Goal: Task Accomplishment & Management: Manage account settings

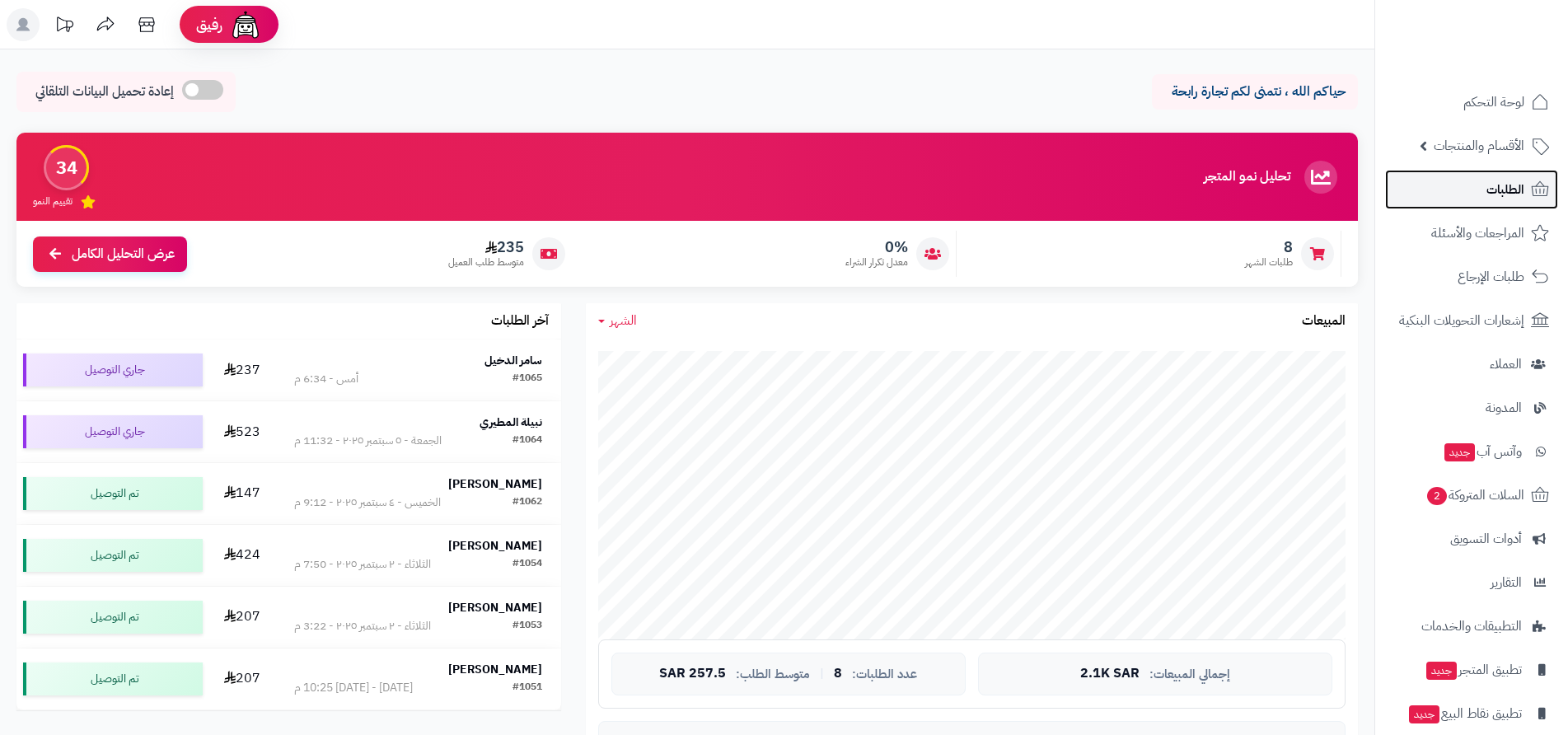
click at [1504, 190] on span "الطلبات" at bounding box center [1506, 189] width 38 height 23
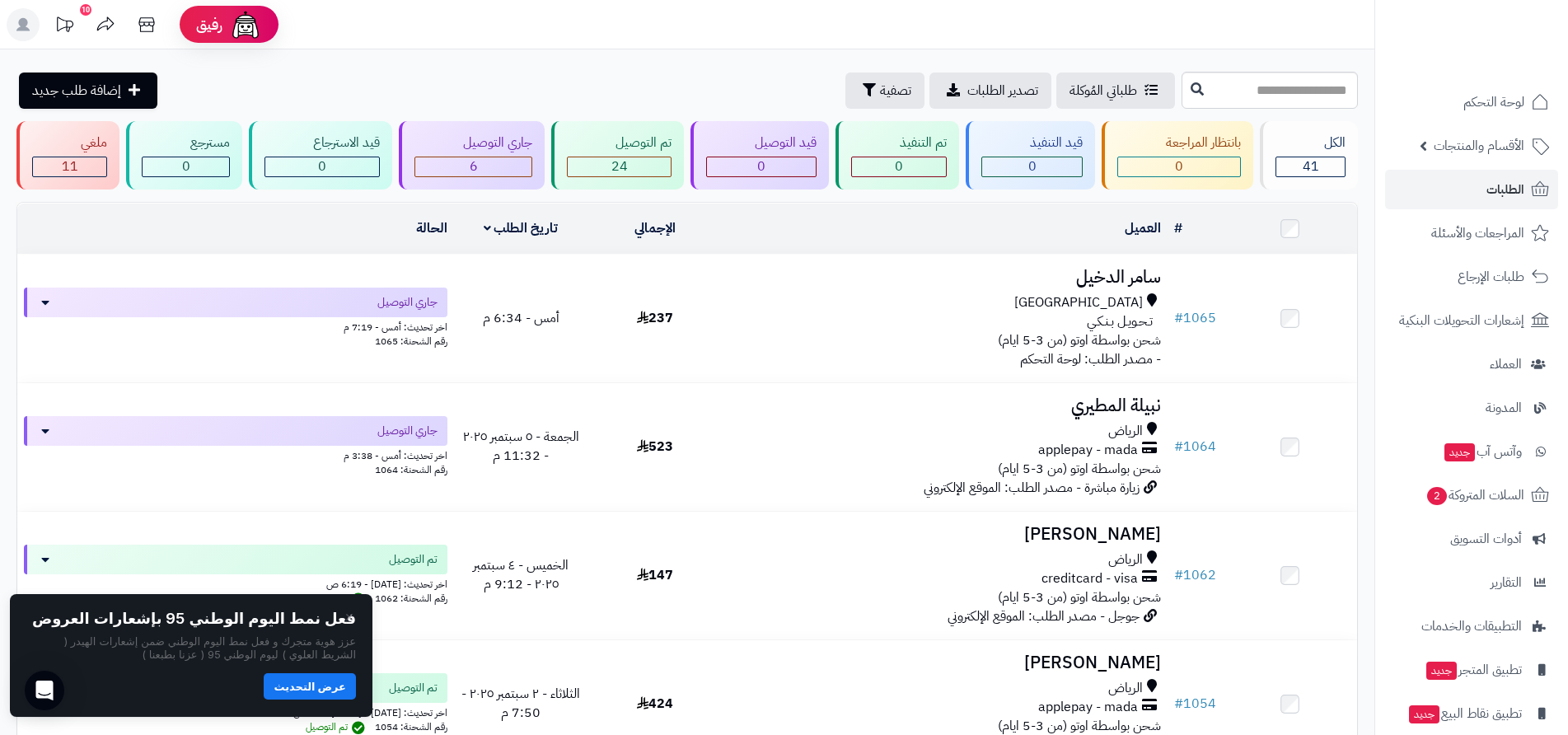
click at [326, 687] on button "عرض التحديث" at bounding box center [310, 686] width 93 height 26
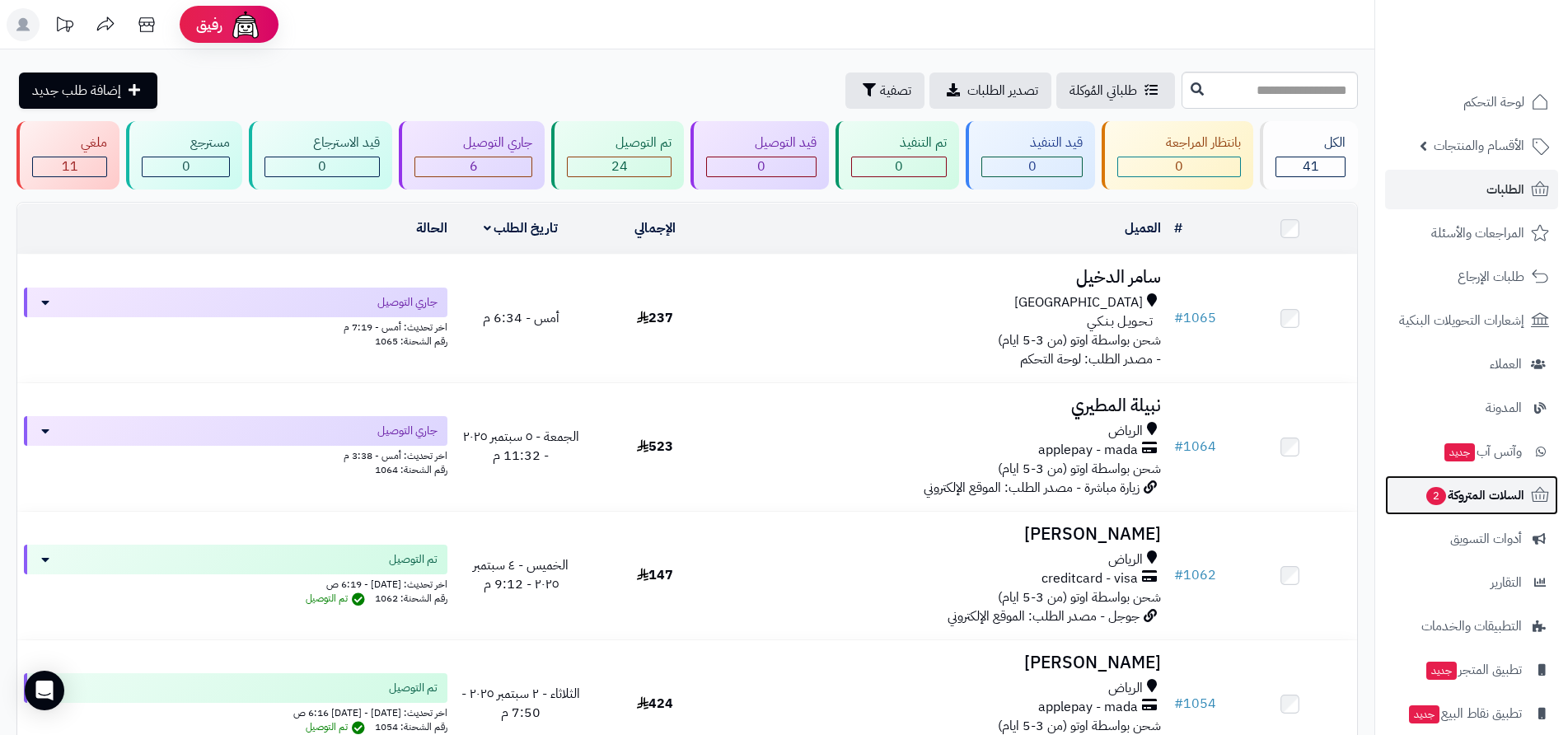
click at [1477, 495] on span "السلات المتروكة 2" at bounding box center [1474, 495] width 100 height 23
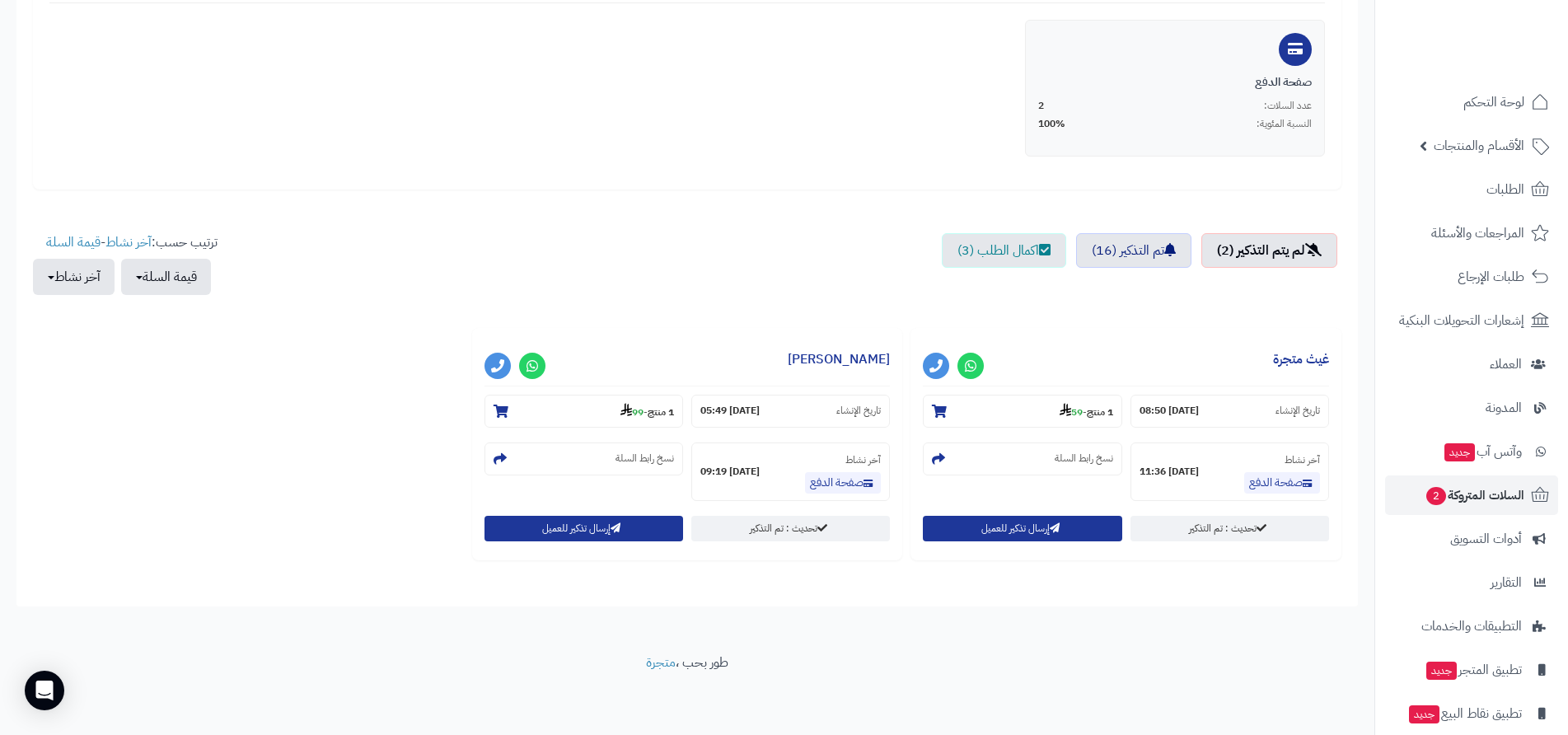
scroll to position [370, 0]
click at [1115, 252] on link "تم التذكير (16)" at bounding box center [1135, 249] width 116 height 35
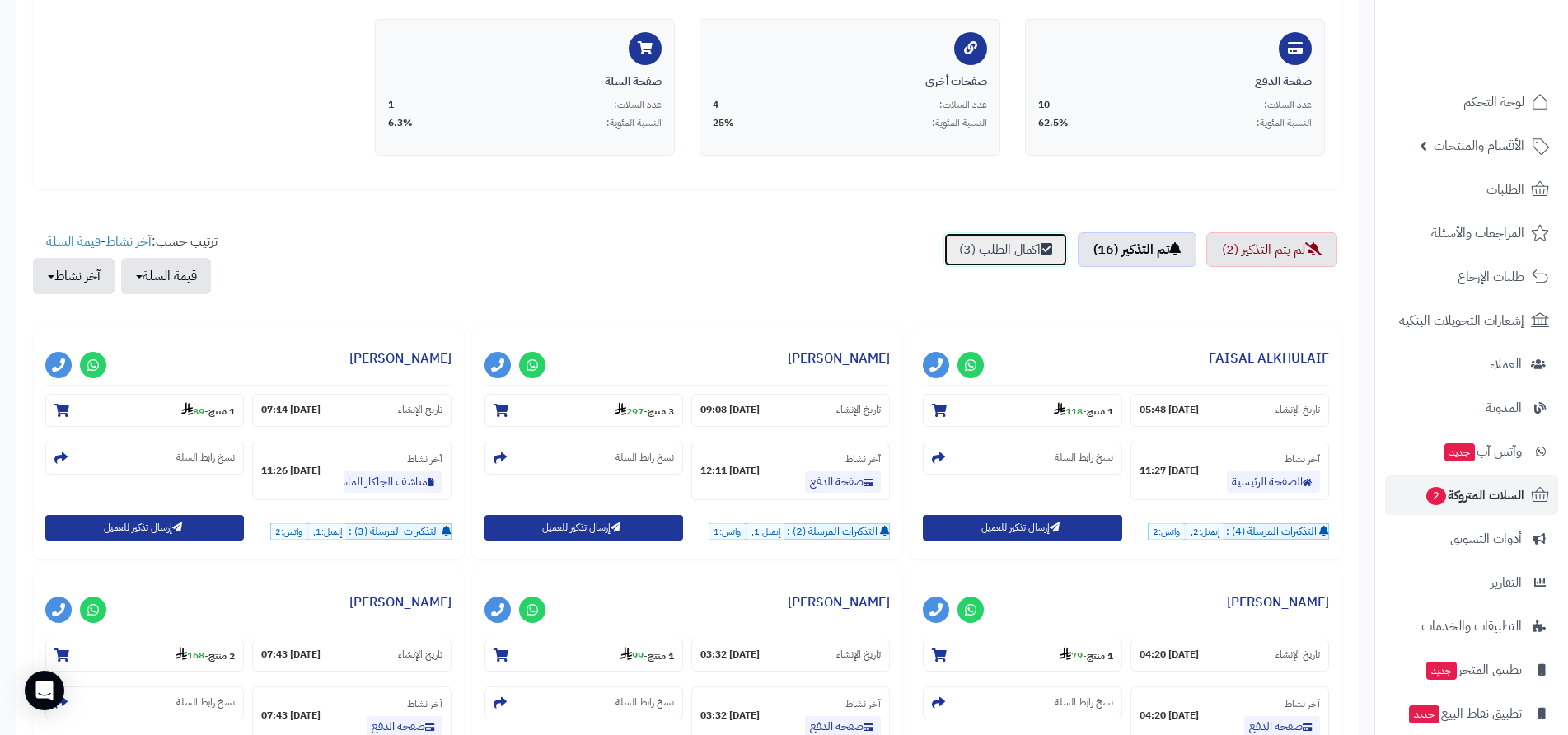
click at [1029, 251] on link "اكمال الطلب (3)" at bounding box center [1005, 249] width 125 height 35
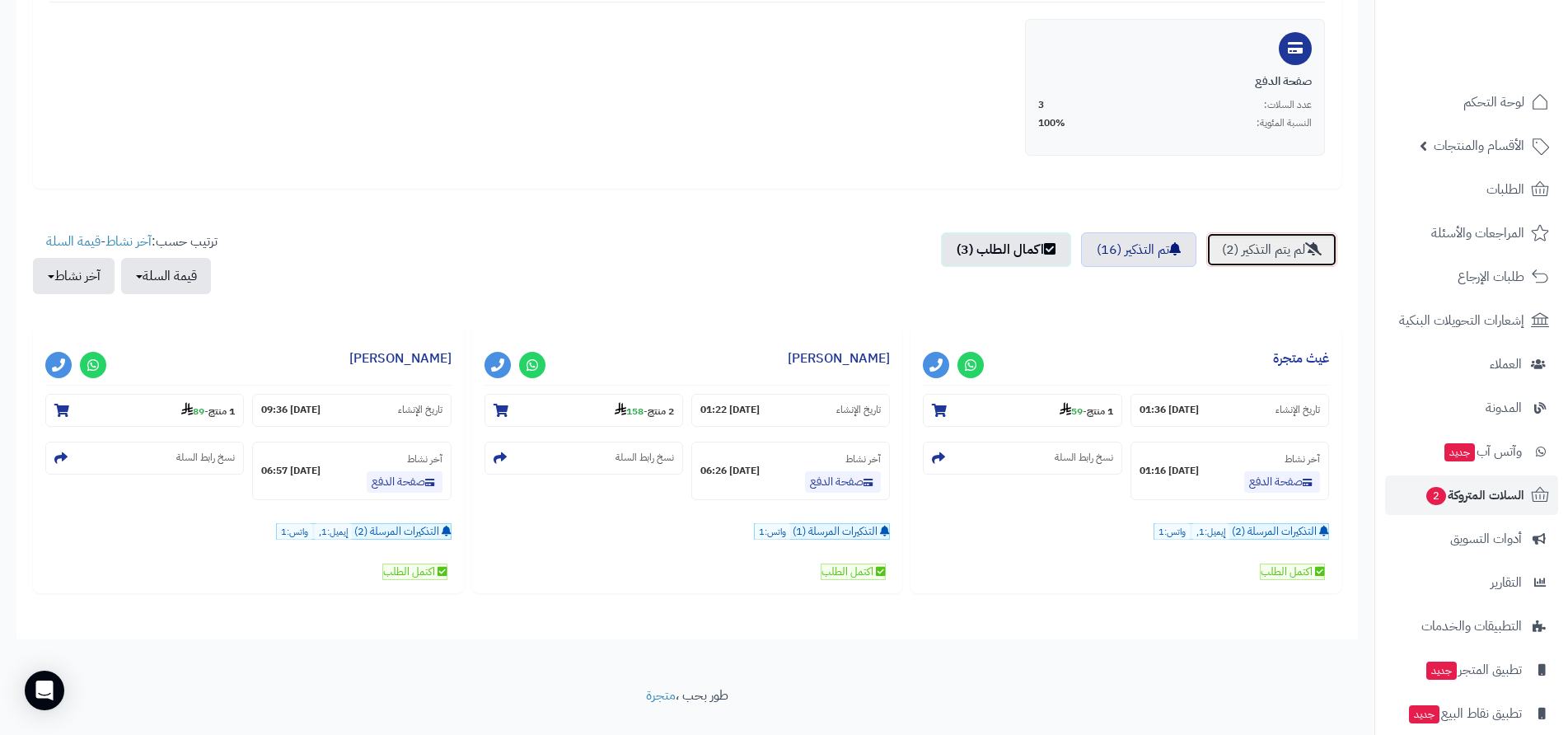
click at [1259, 252] on link "لم يتم التذكير (2)" at bounding box center [1272, 249] width 131 height 35
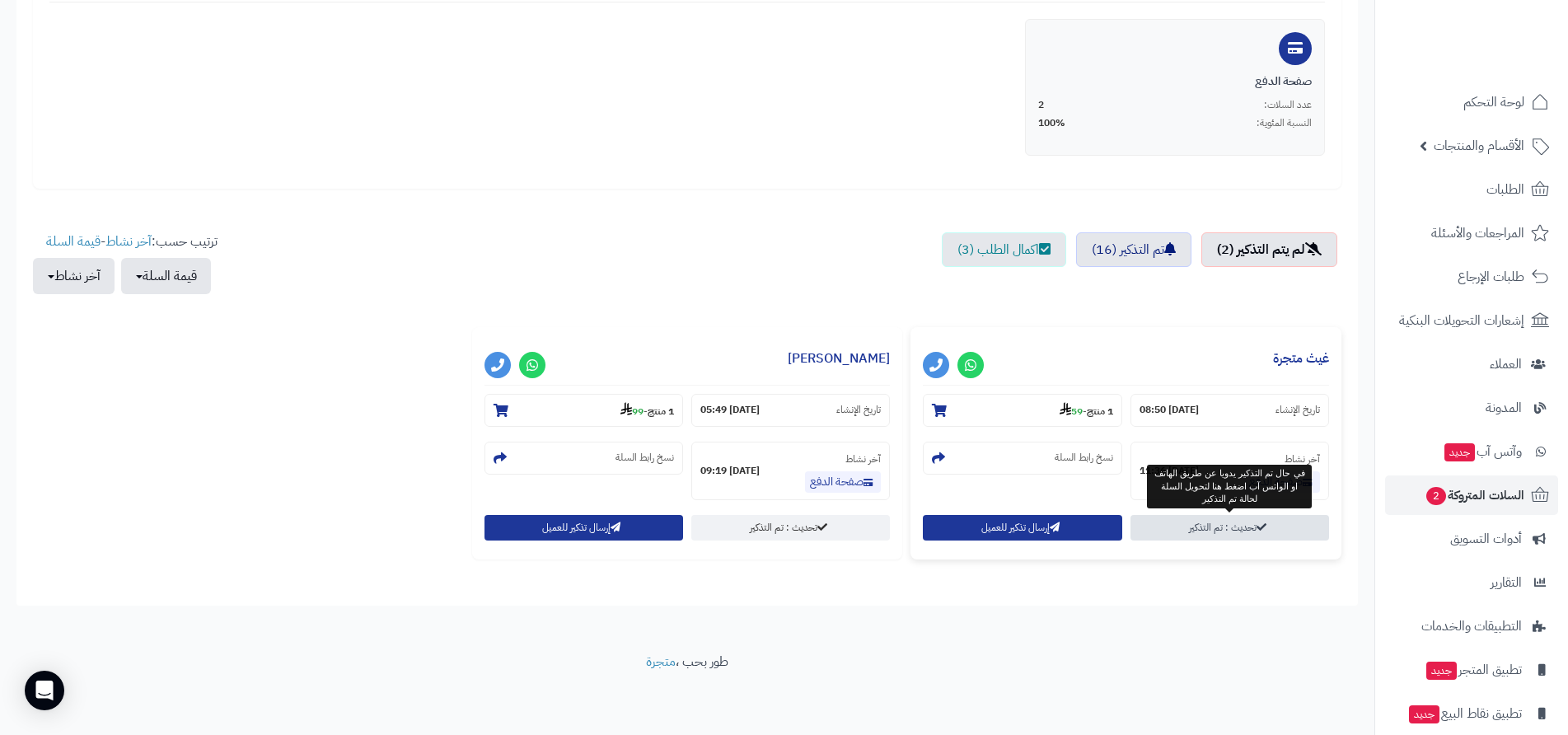
click at [1224, 525] on link "تحديث : تم التذكير" at bounding box center [1229, 528] width 198 height 26
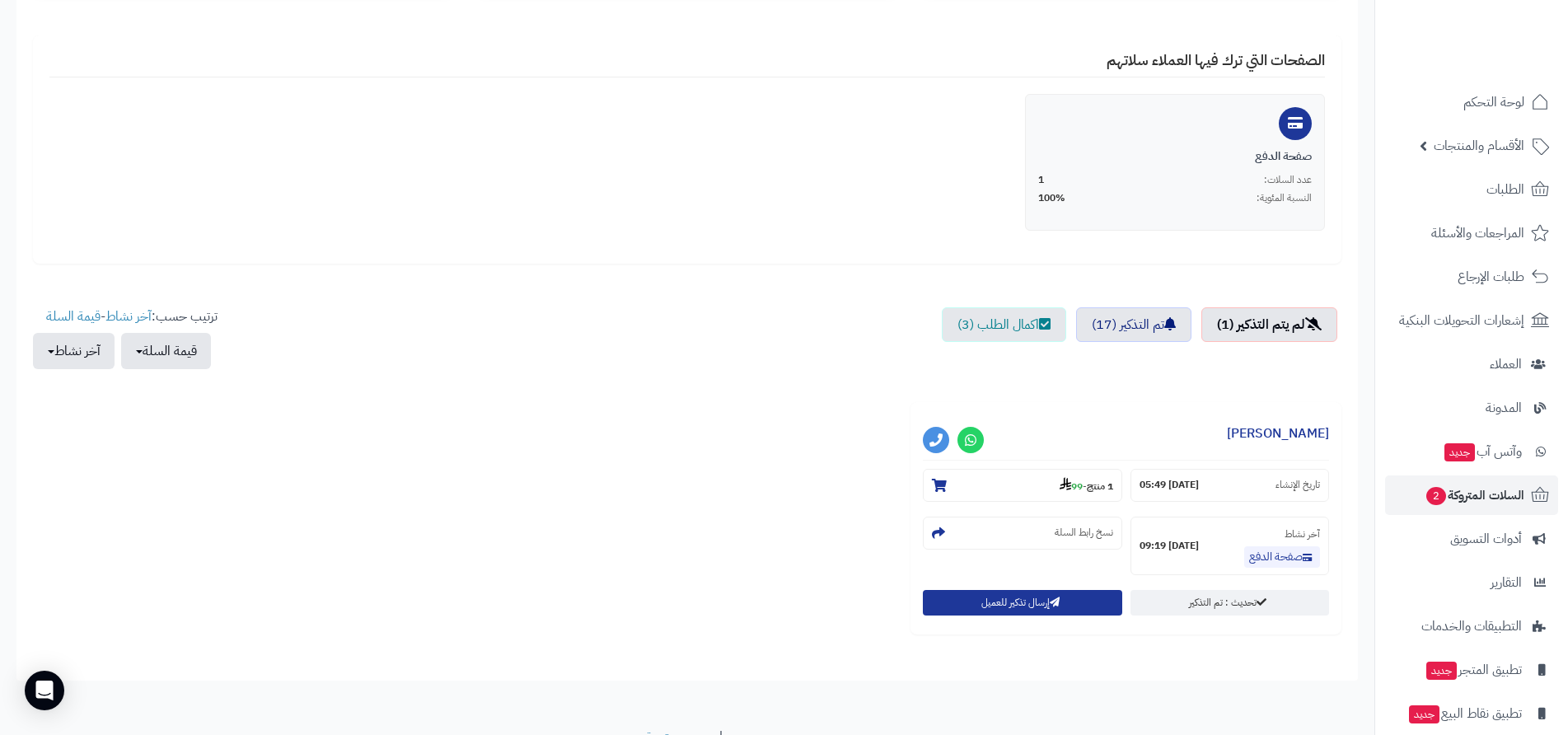
scroll to position [330, 0]
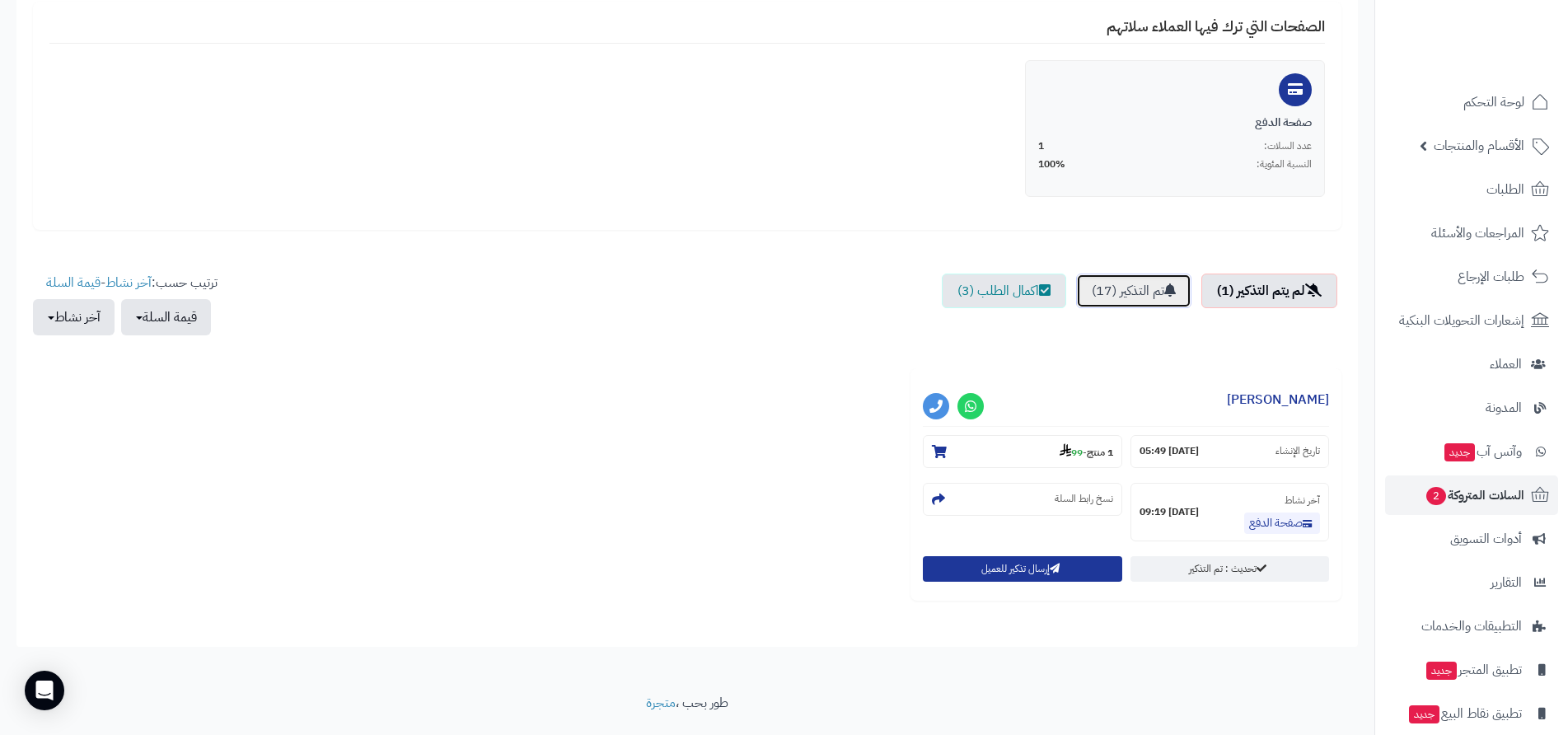
click at [1131, 297] on link "تم التذكير (17)" at bounding box center [1135, 291] width 116 height 35
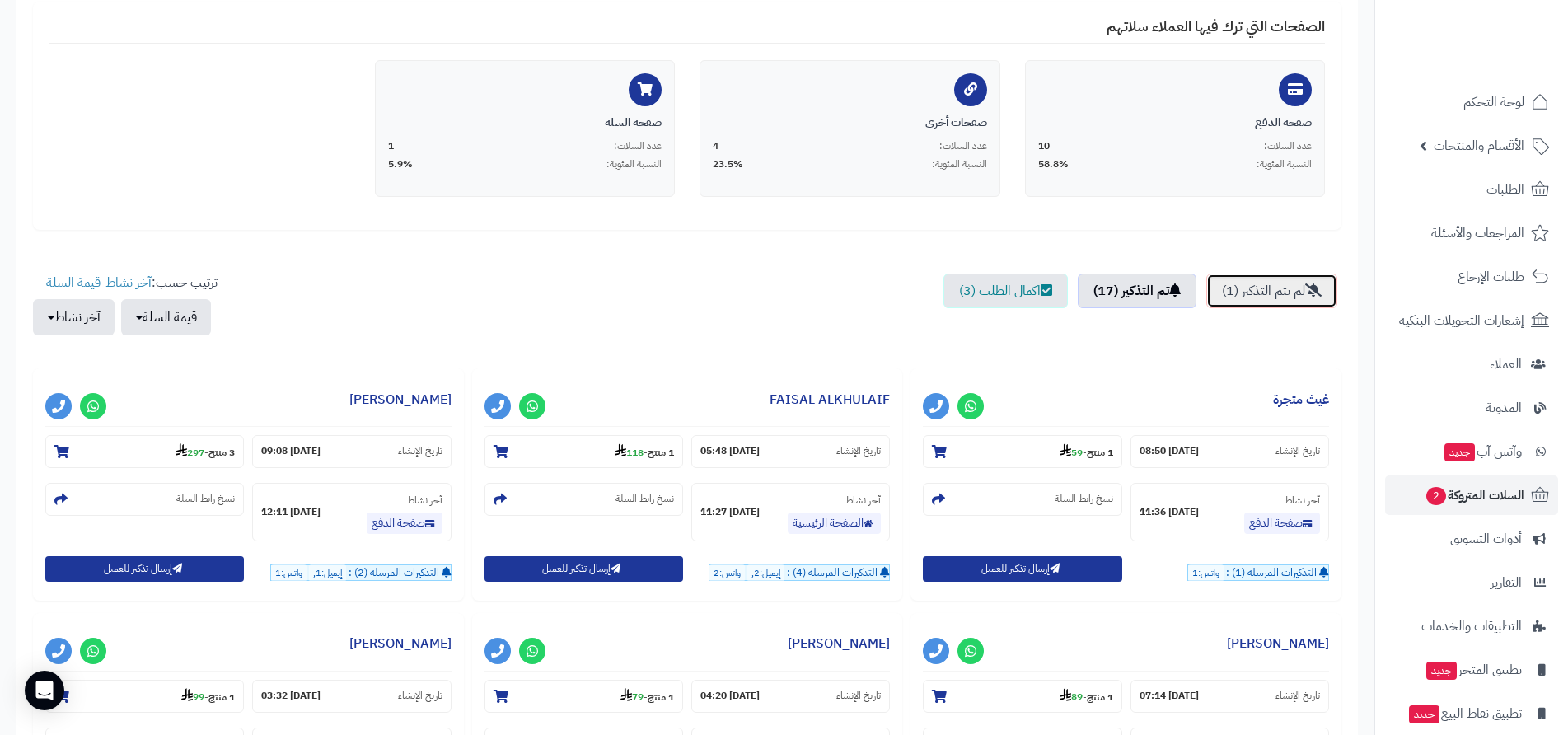
click at [1253, 297] on link "لم يتم التذكير (1)" at bounding box center [1272, 291] width 131 height 35
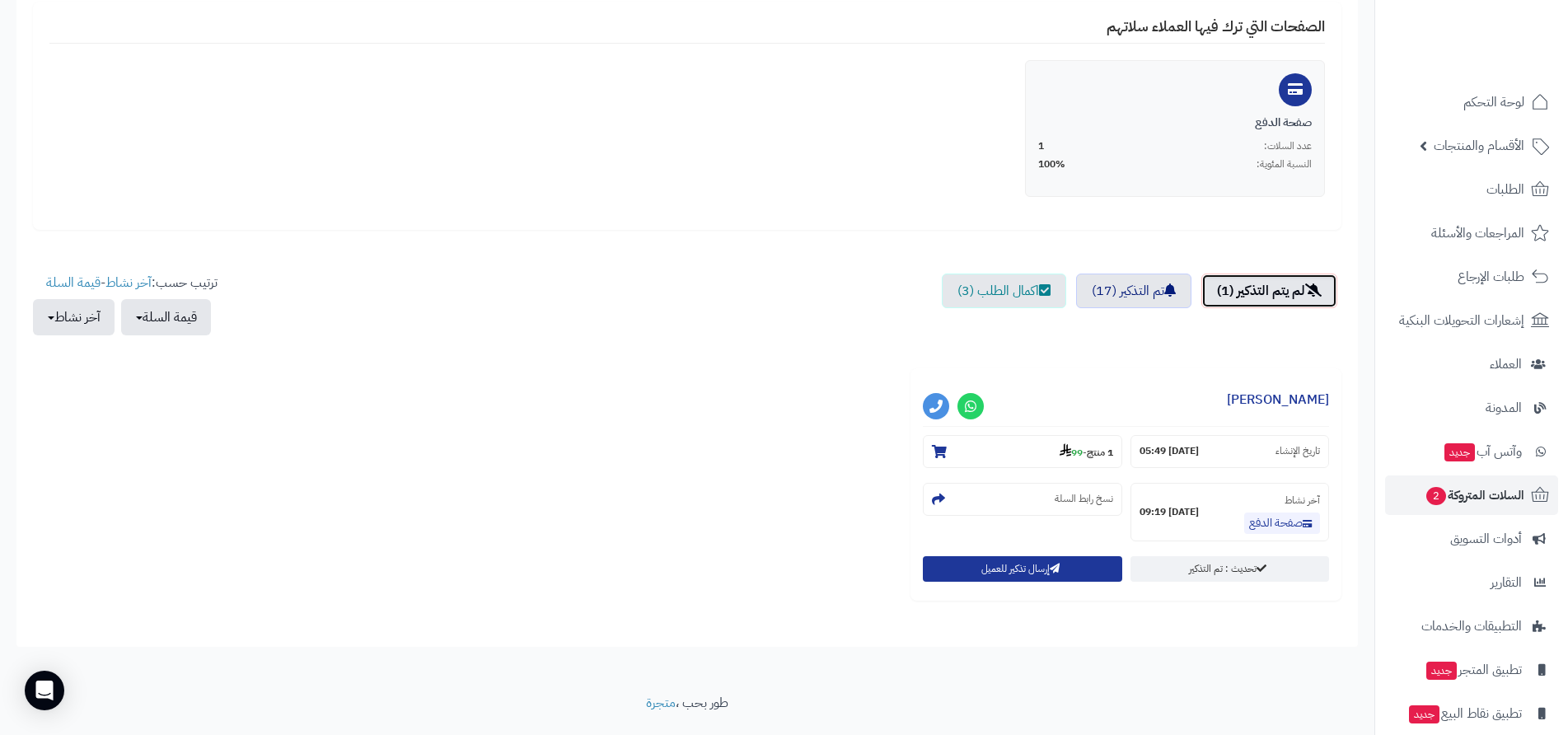
click at [1253, 297] on link "لم يتم التذكير (1)" at bounding box center [1269, 291] width 136 height 35
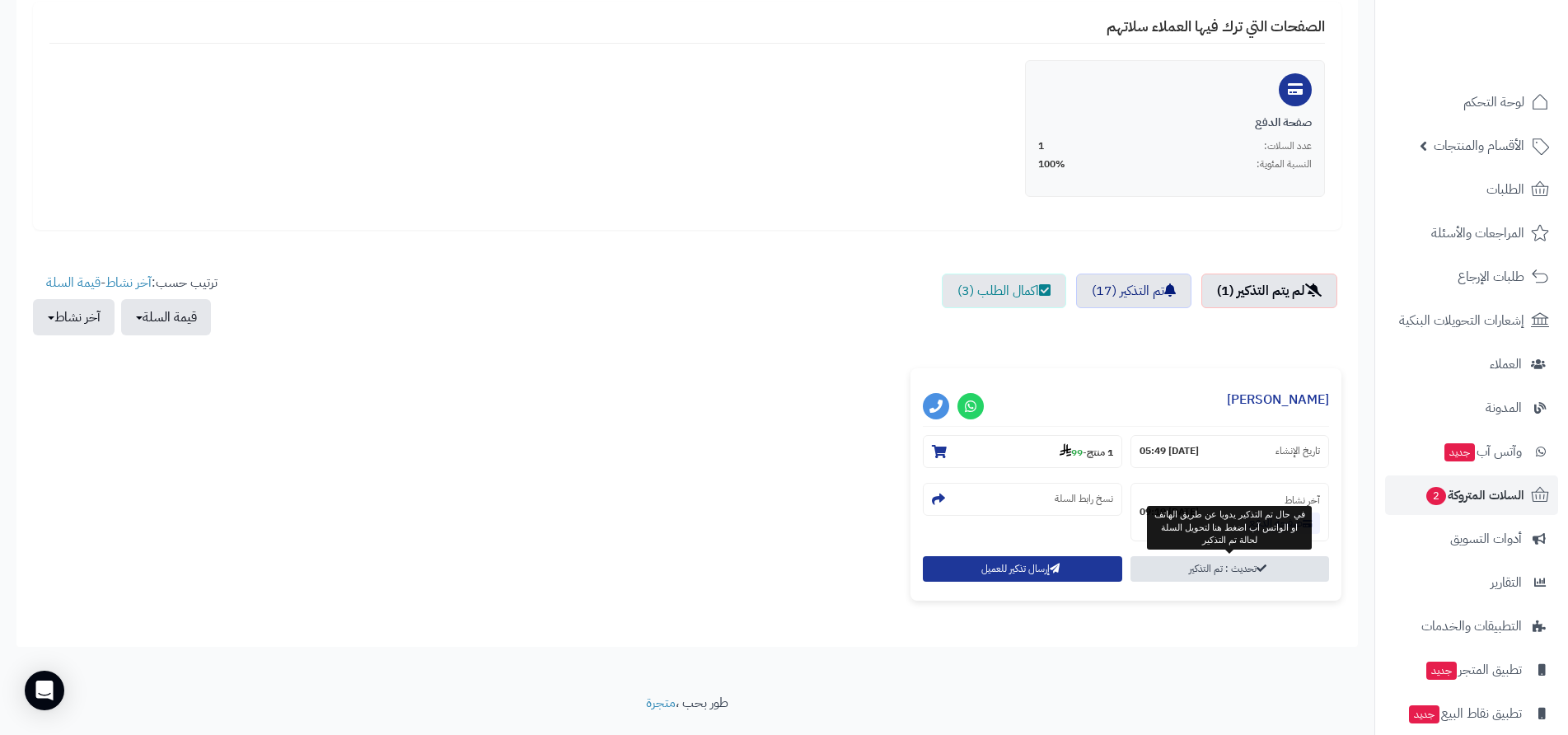
click at [1251, 572] on link "تحديث : تم التذكير" at bounding box center [1229, 569] width 198 height 26
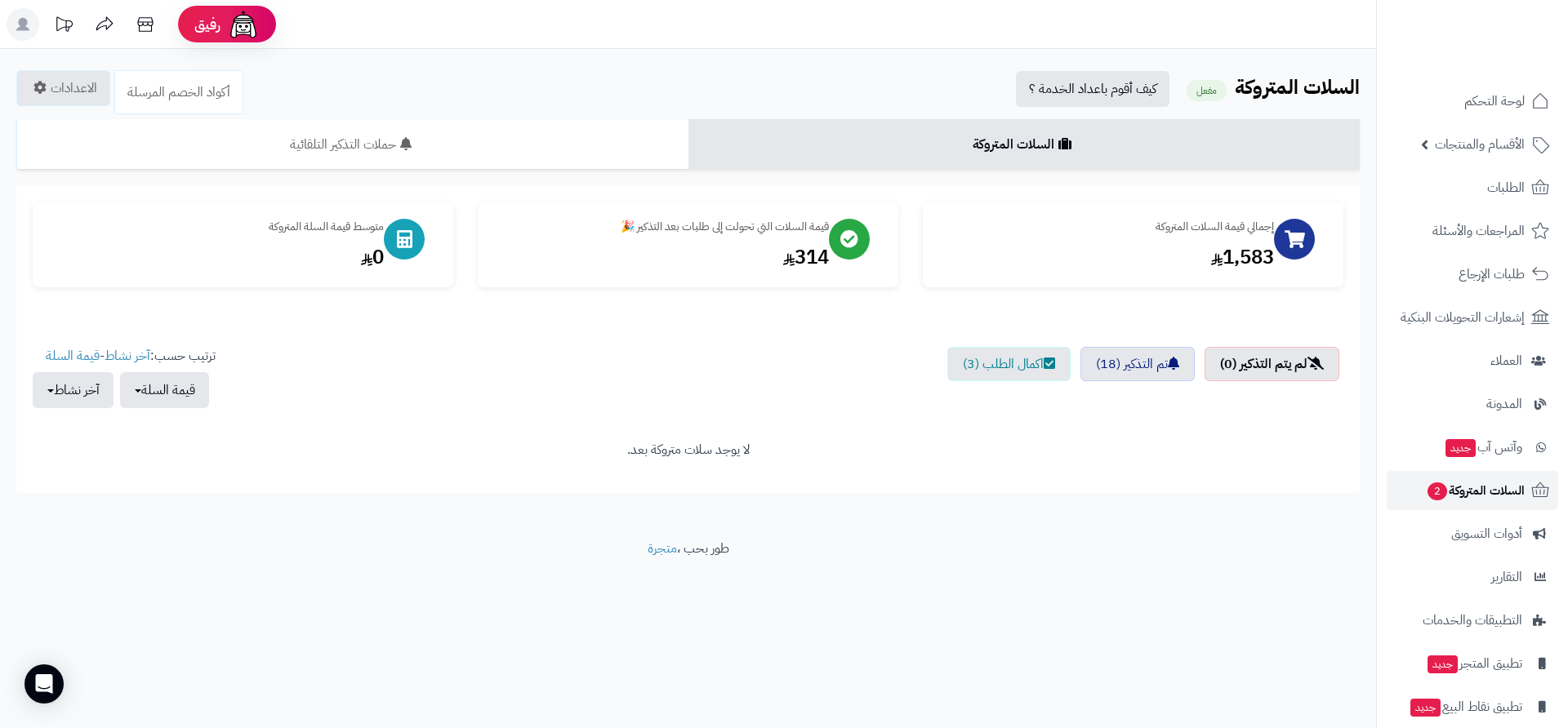
click at [1473, 488] on span "السلات المتروكة 2" at bounding box center [1475, 490] width 99 height 23
click at [1012, 367] on link "اكمال الطلب (3)" at bounding box center [1008, 364] width 123 height 35
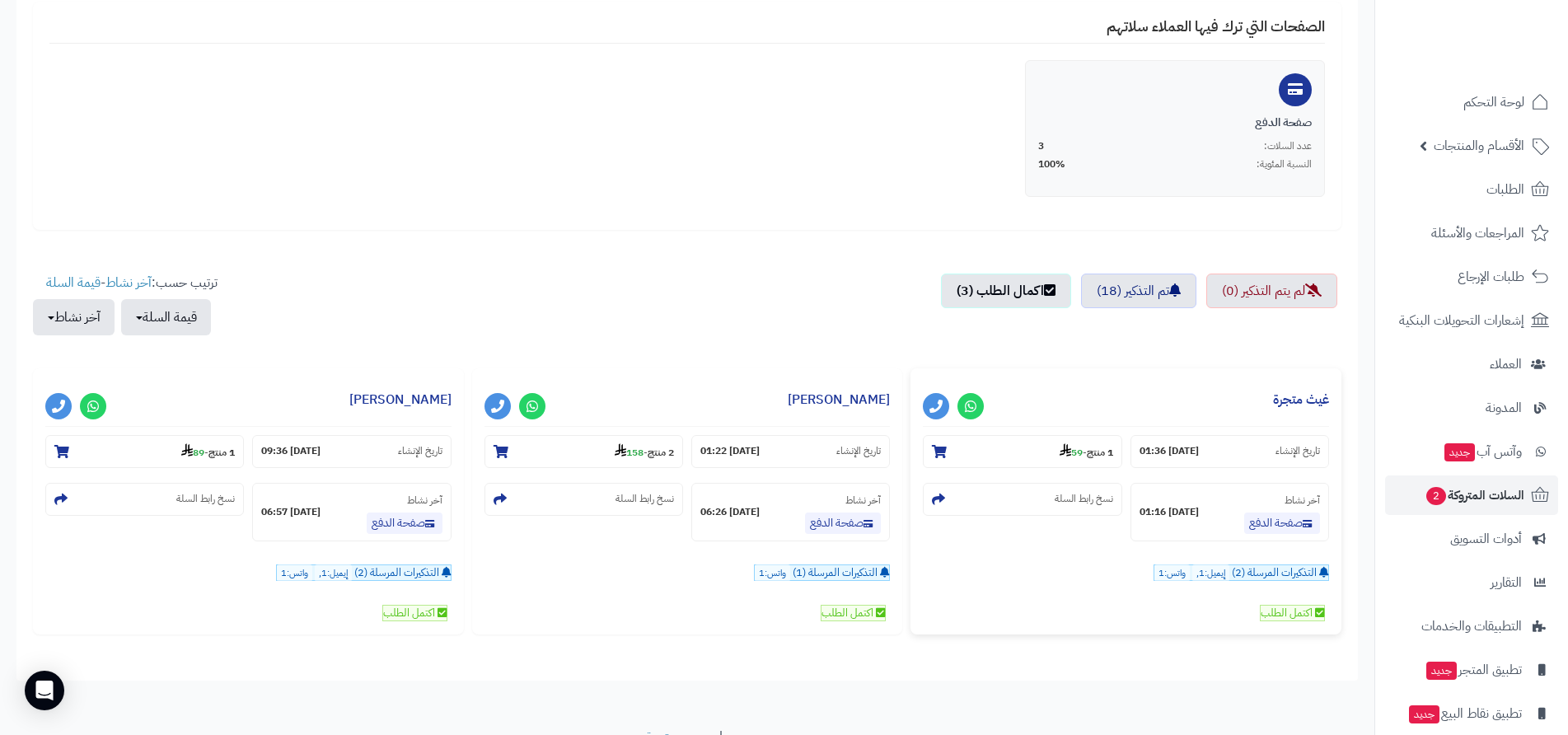
scroll to position [404, 0]
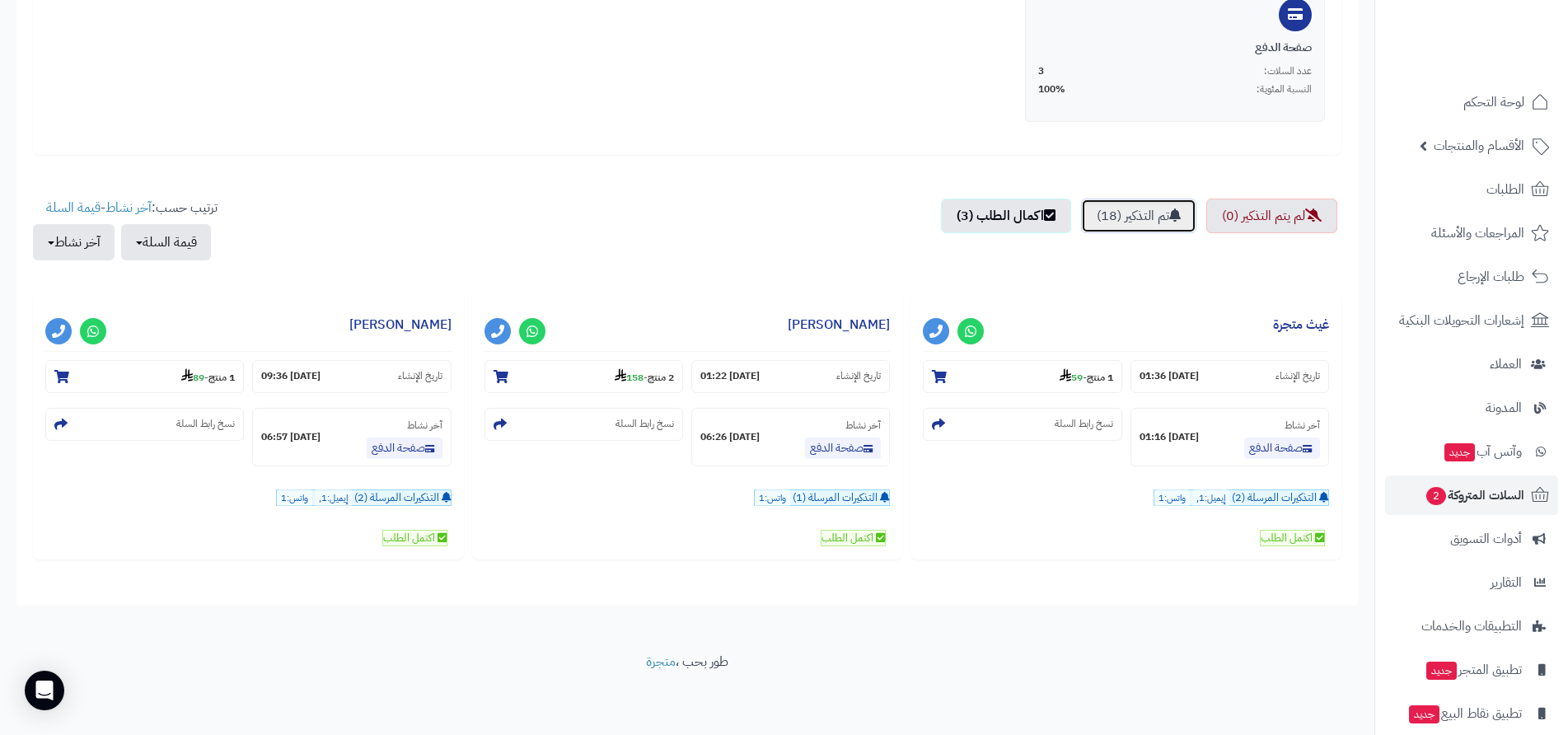
click at [1135, 217] on link "تم التذكير (18)" at bounding box center [1139, 215] width 116 height 35
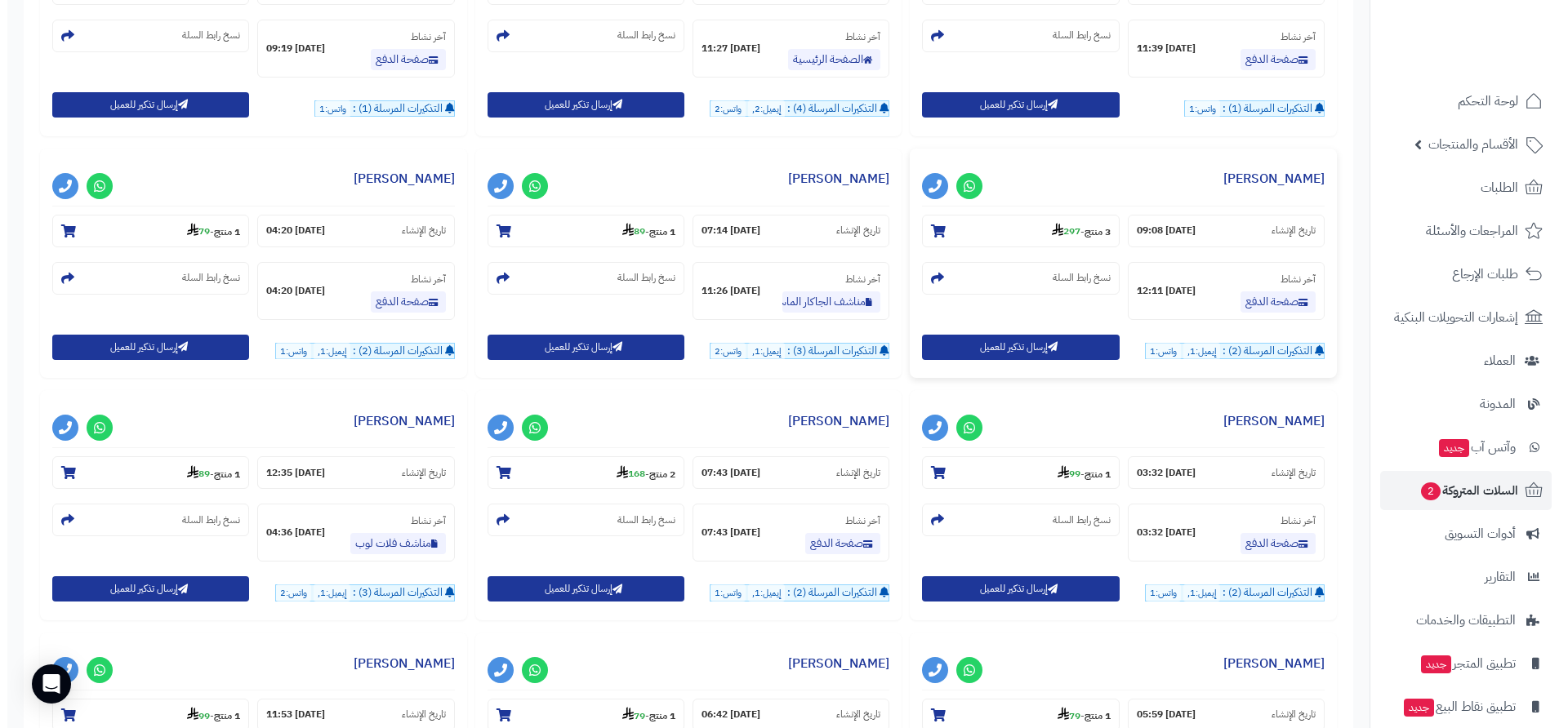
scroll to position [809, 0]
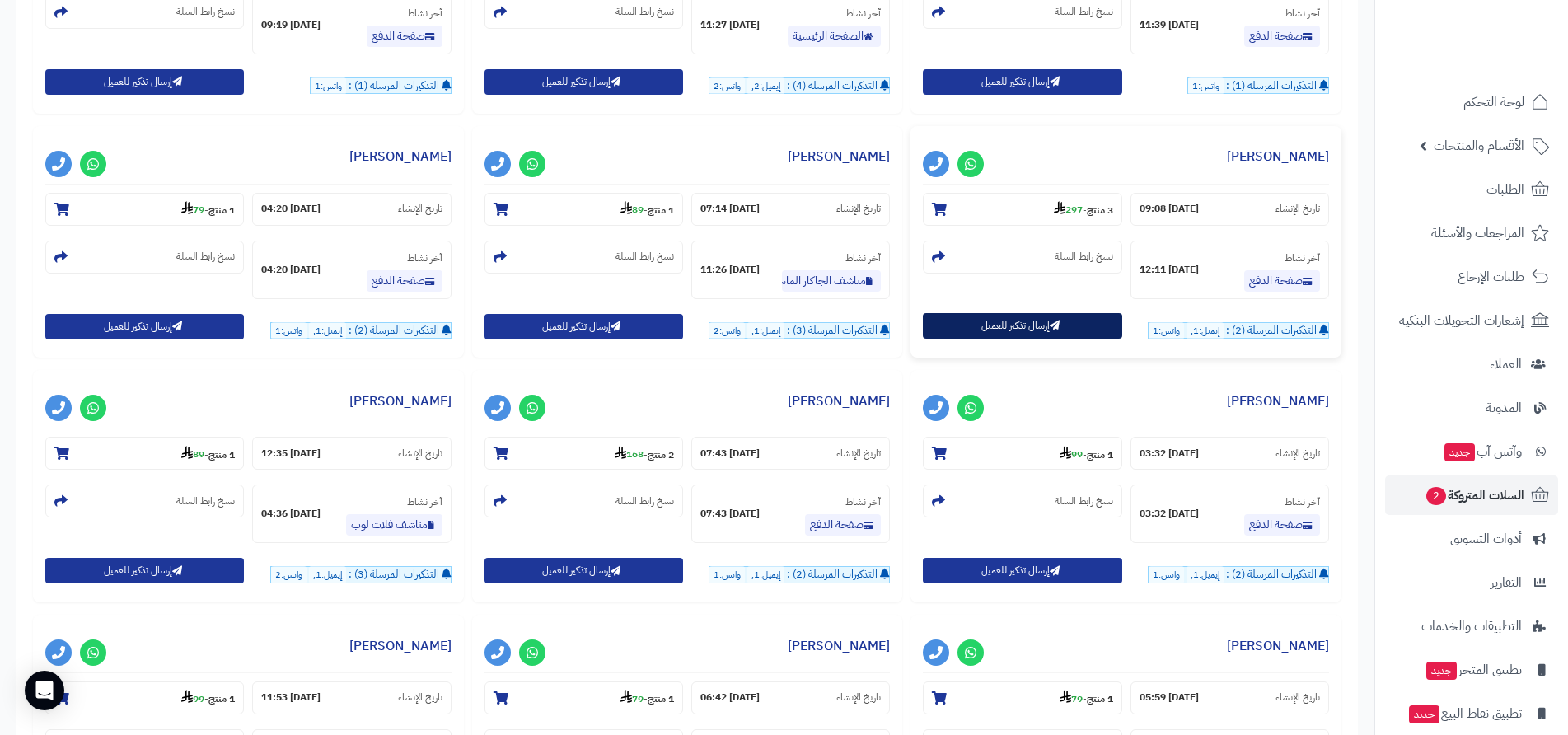
click at [1024, 329] on button "إرسال تذكير للعميل" at bounding box center [1022, 326] width 198 height 26
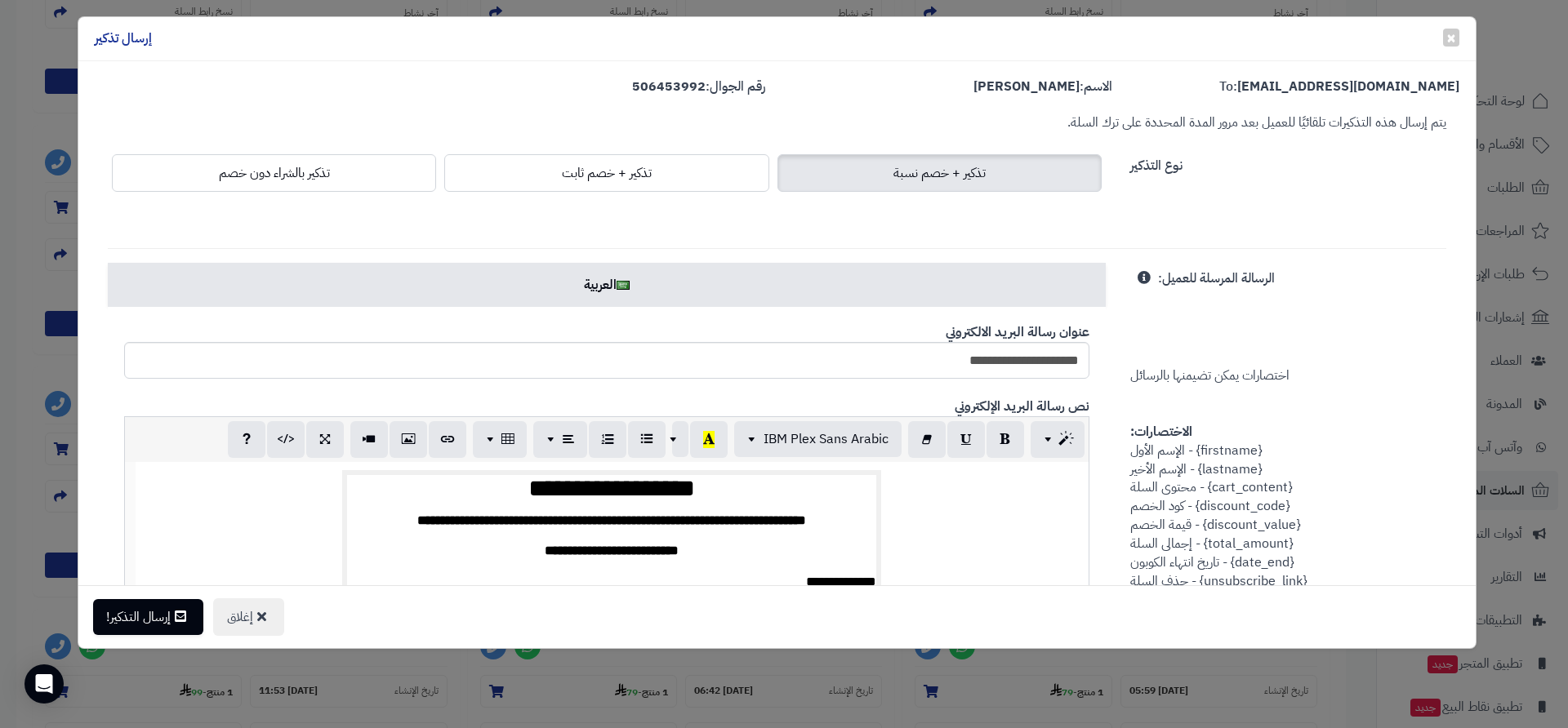
scroll to position [0, -1]
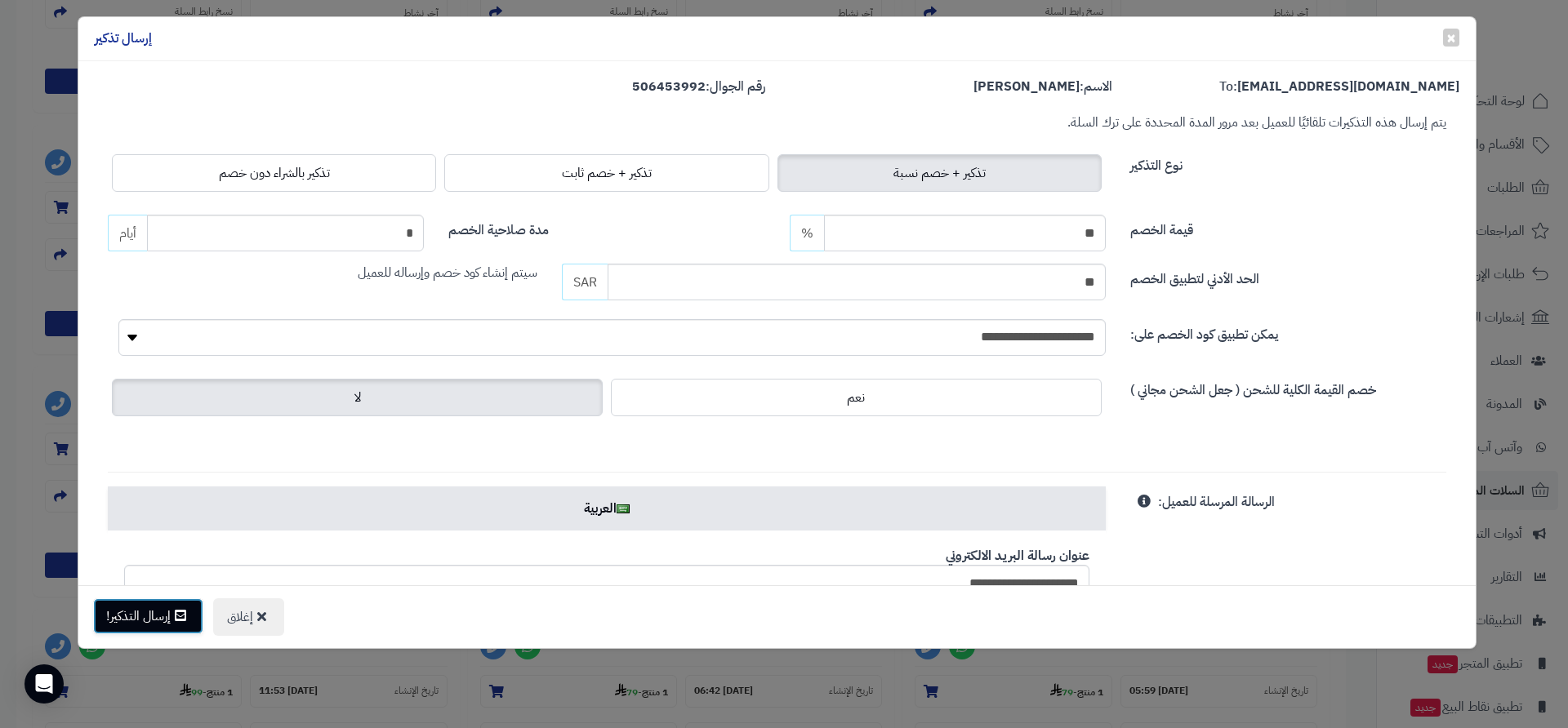
click at [149, 621] on button "إرسال التذكير!" at bounding box center [148, 616] width 111 height 36
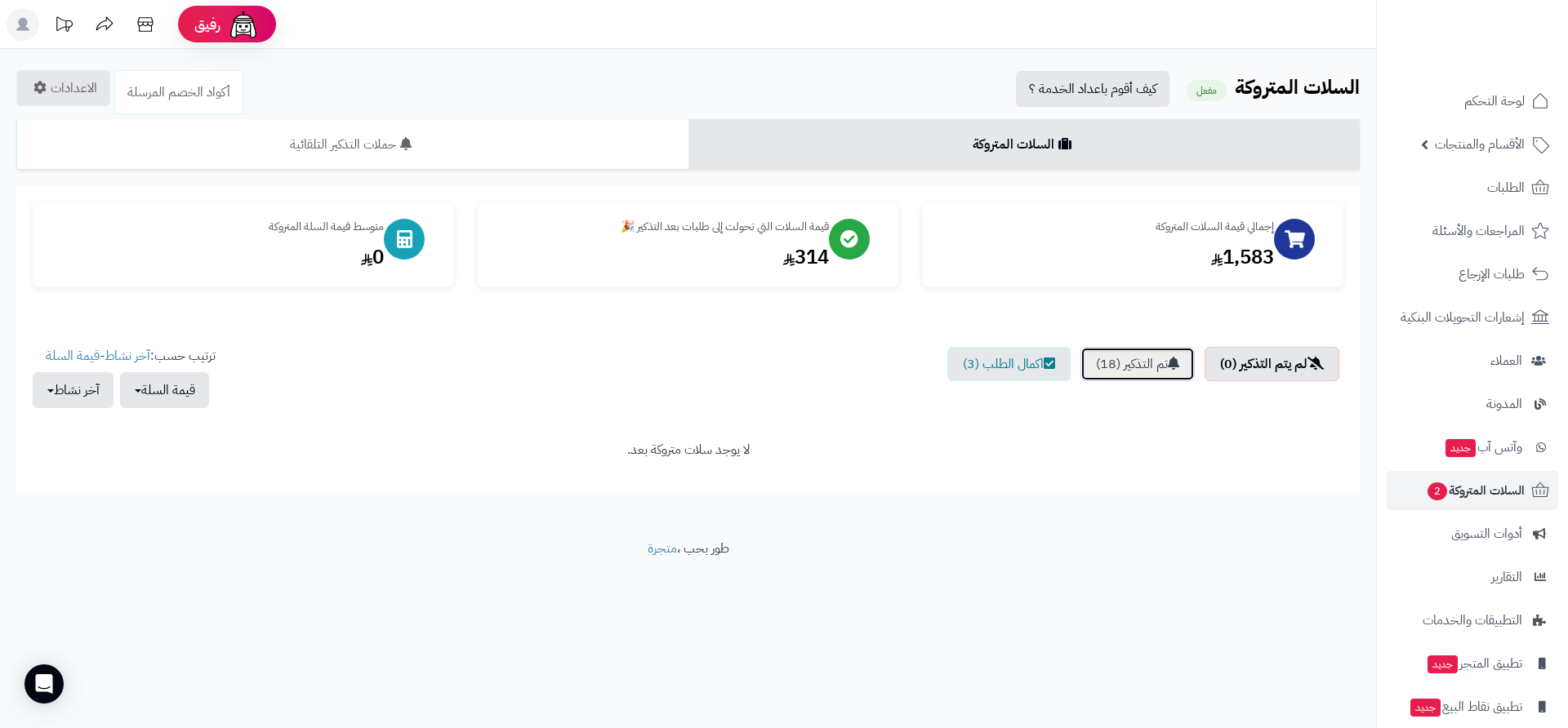
click at [1147, 365] on link "تم التذكير (18)" at bounding box center [1138, 364] width 114 height 35
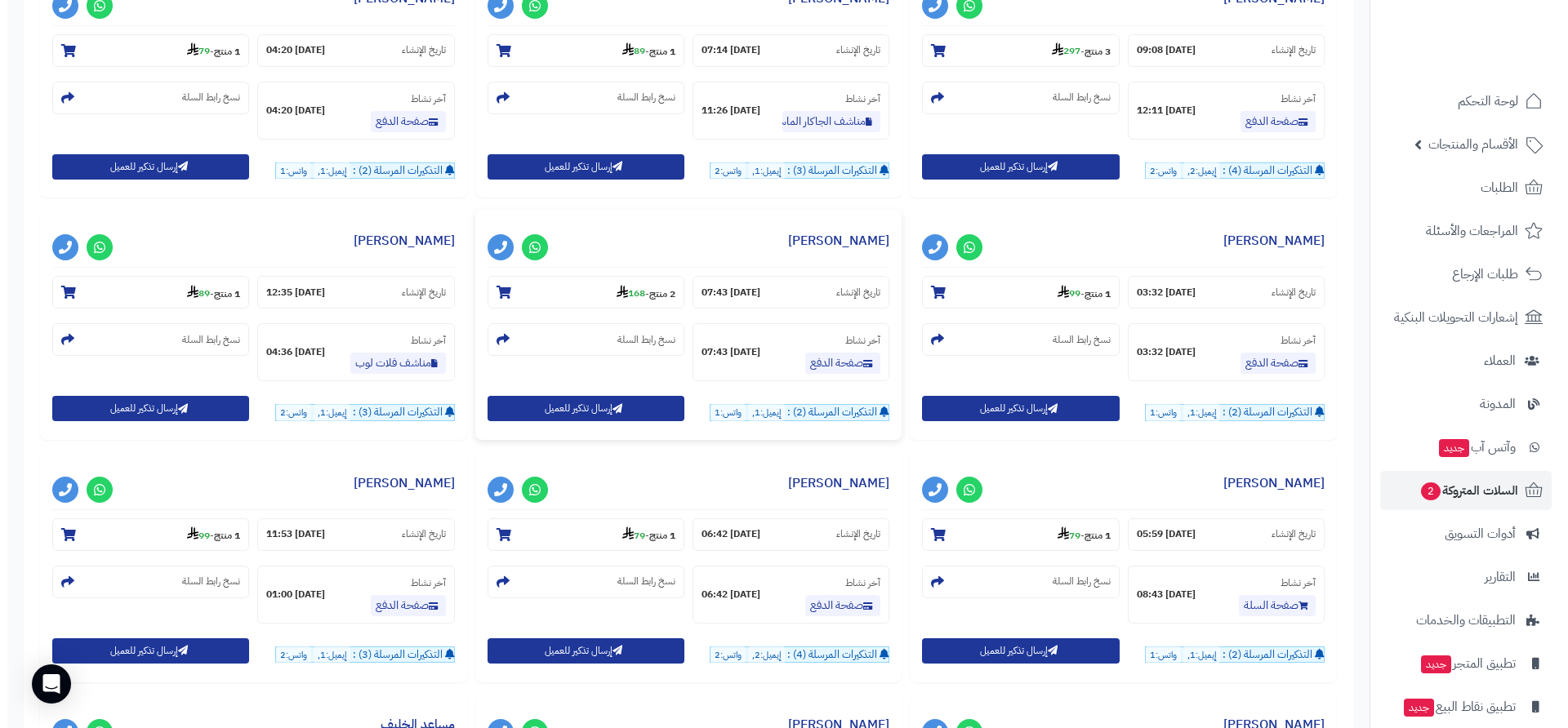
scroll to position [980, 0]
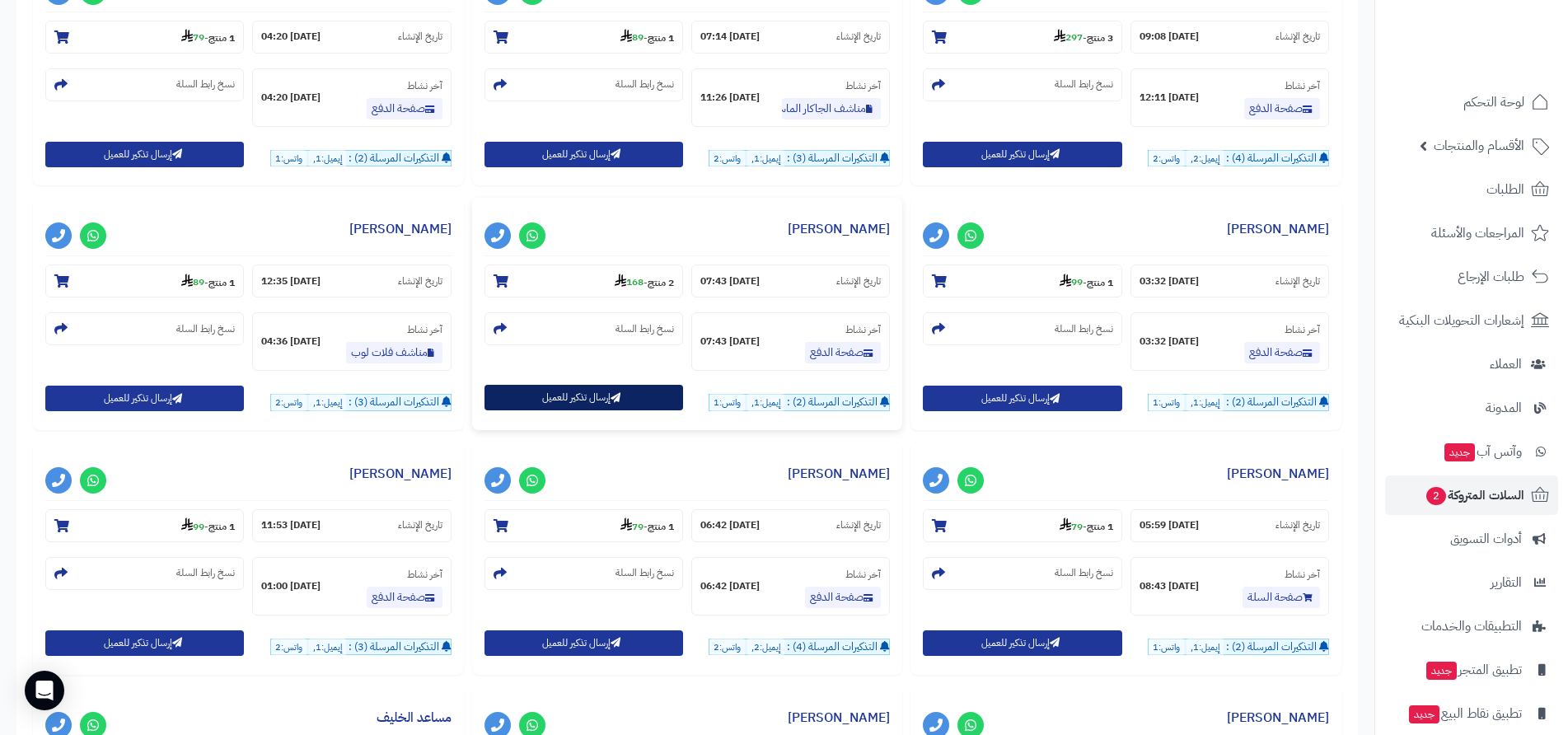
click at [635, 400] on button "إرسال تذكير للعميل" at bounding box center [583, 397] width 198 height 26
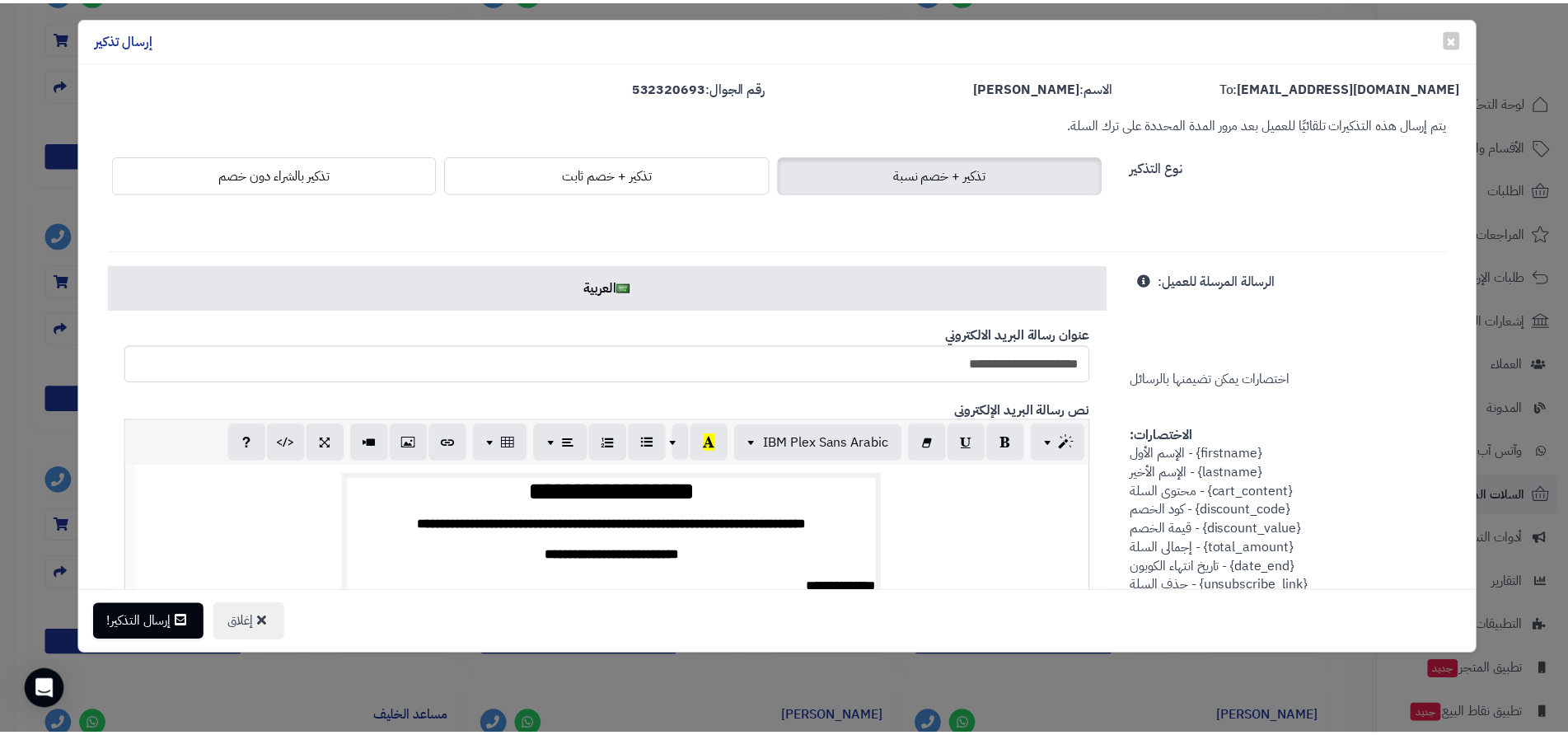
scroll to position [0, 0]
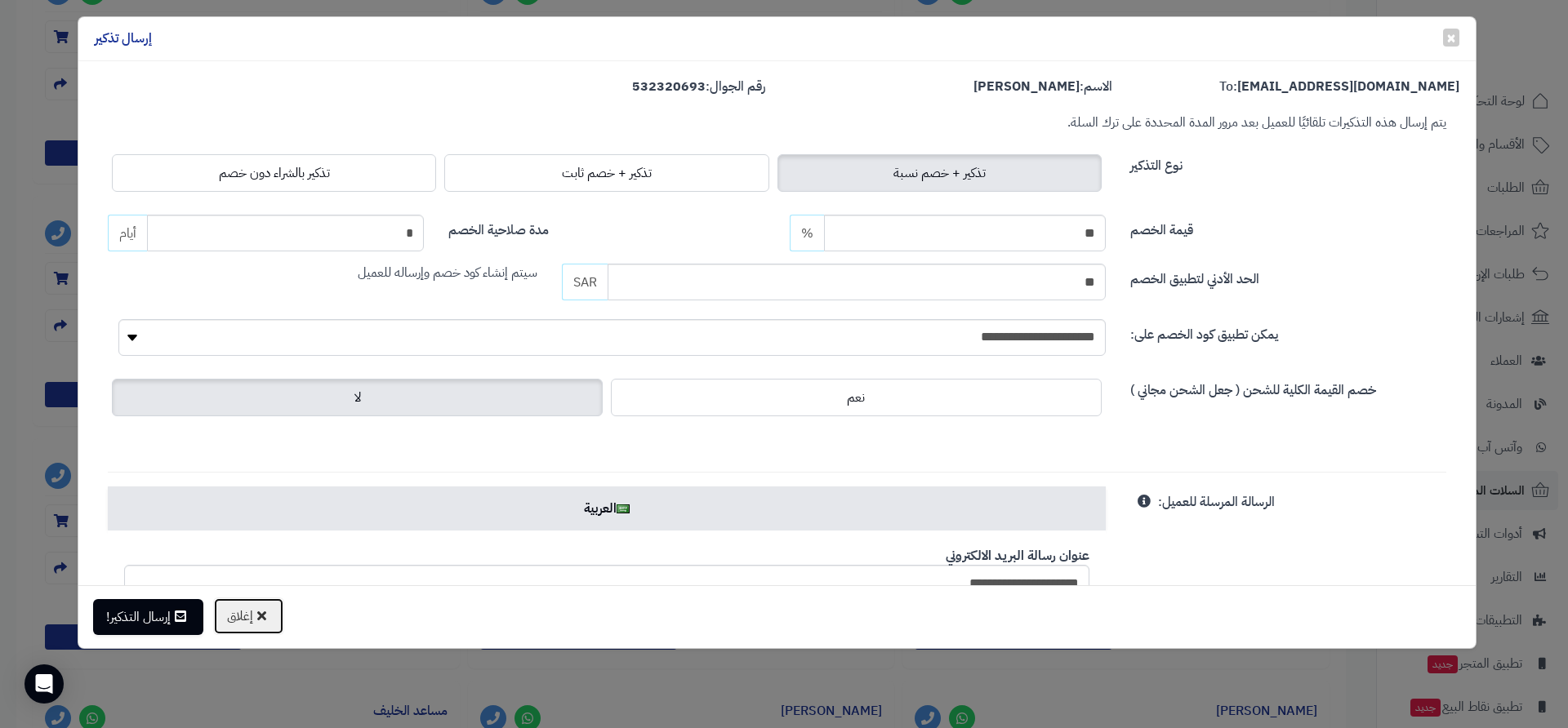
click at [257, 613] on button "إغلاق" at bounding box center [249, 617] width 71 height 37
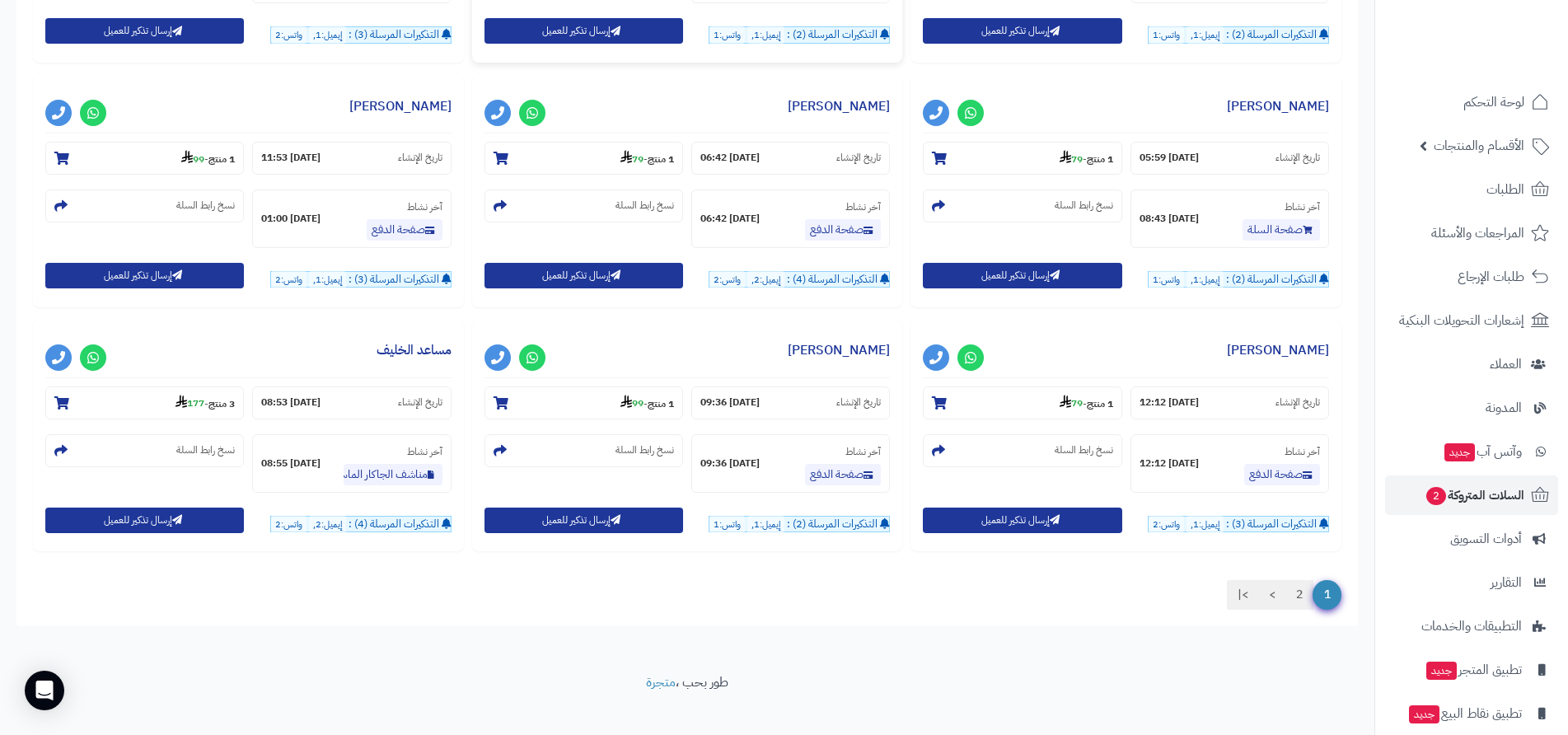
scroll to position [1377, 0]
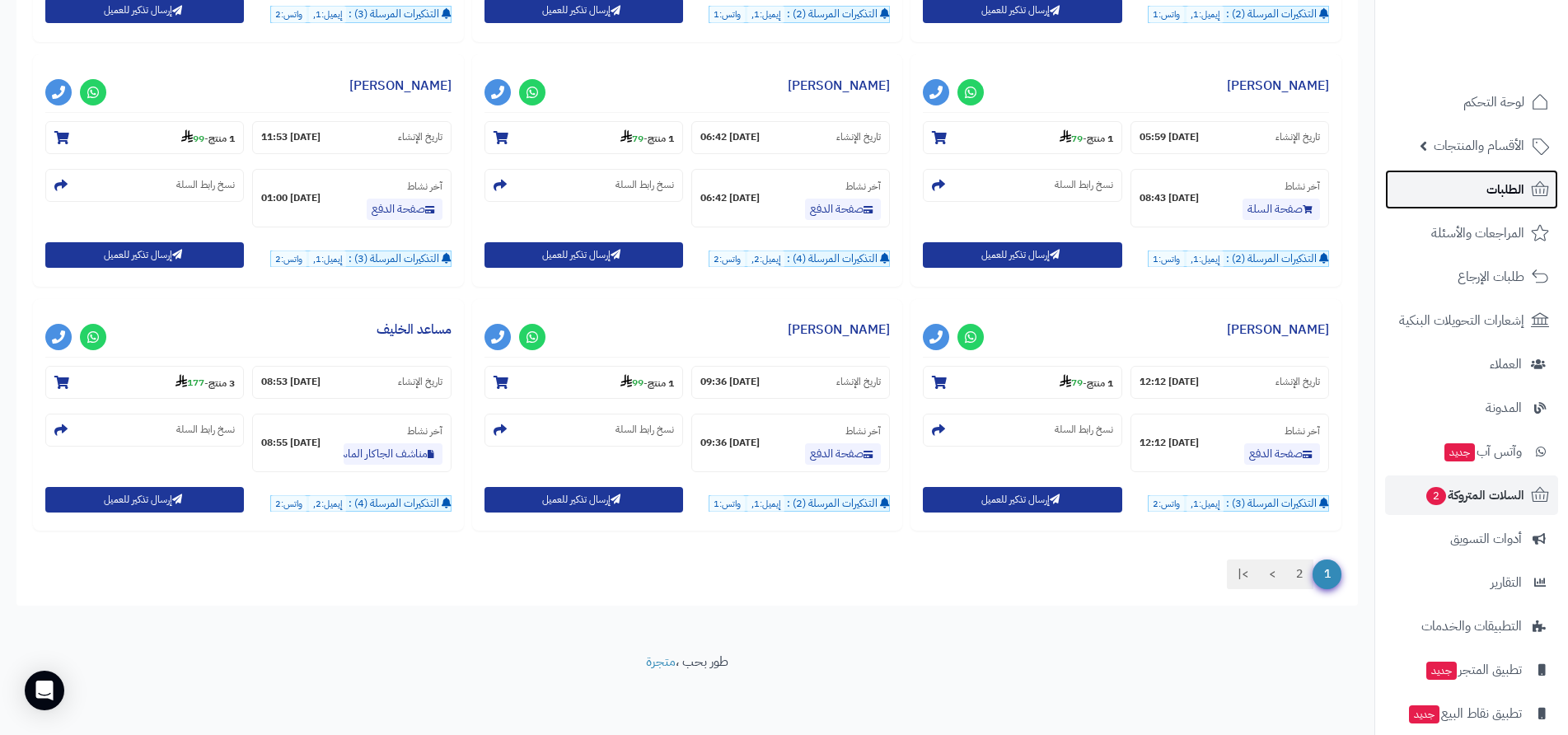
click at [1513, 190] on span "الطلبات" at bounding box center [1506, 189] width 38 height 23
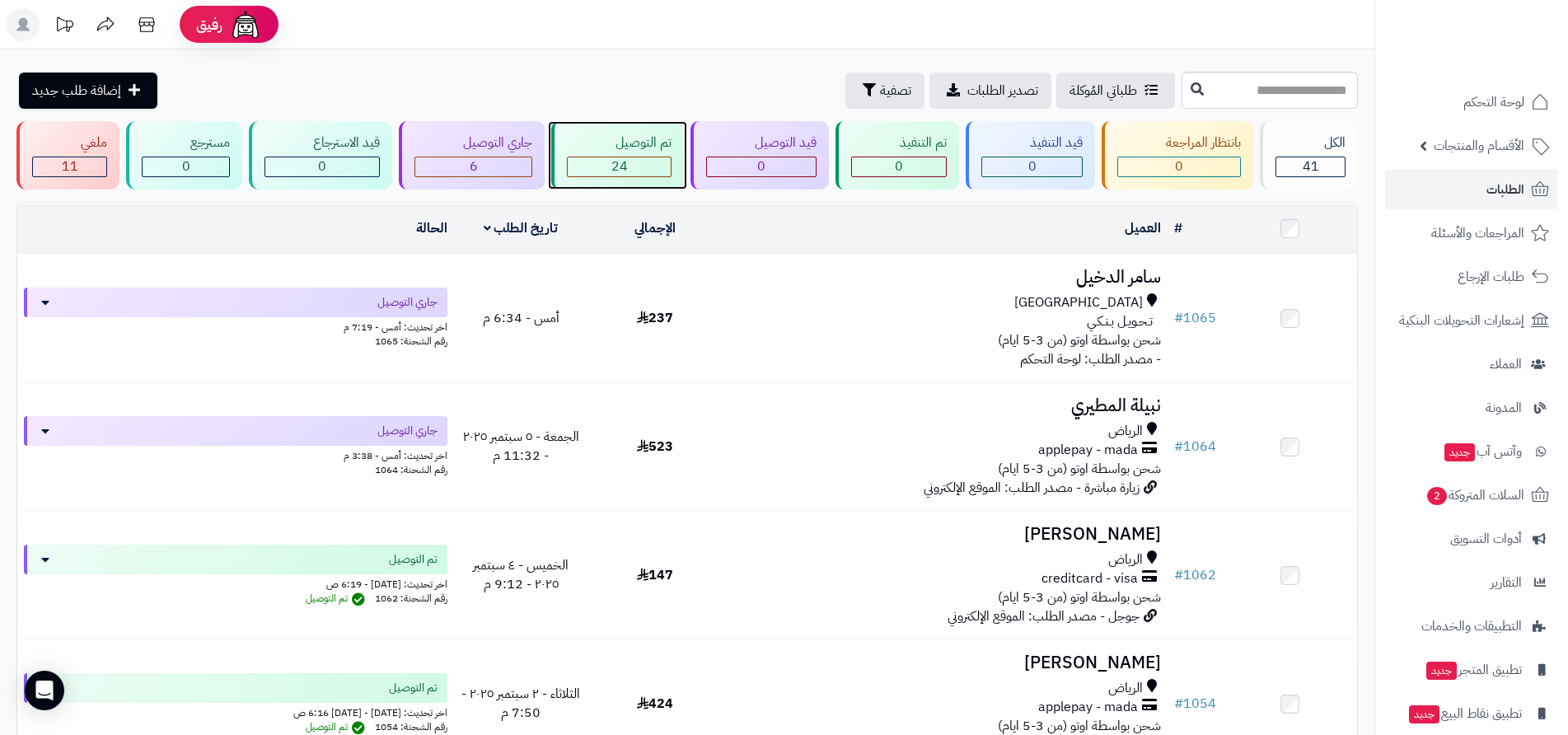
click at [636, 165] on div "24" at bounding box center [619, 166] width 103 height 19
